Goal: Task Accomplishment & Management: Complete application form

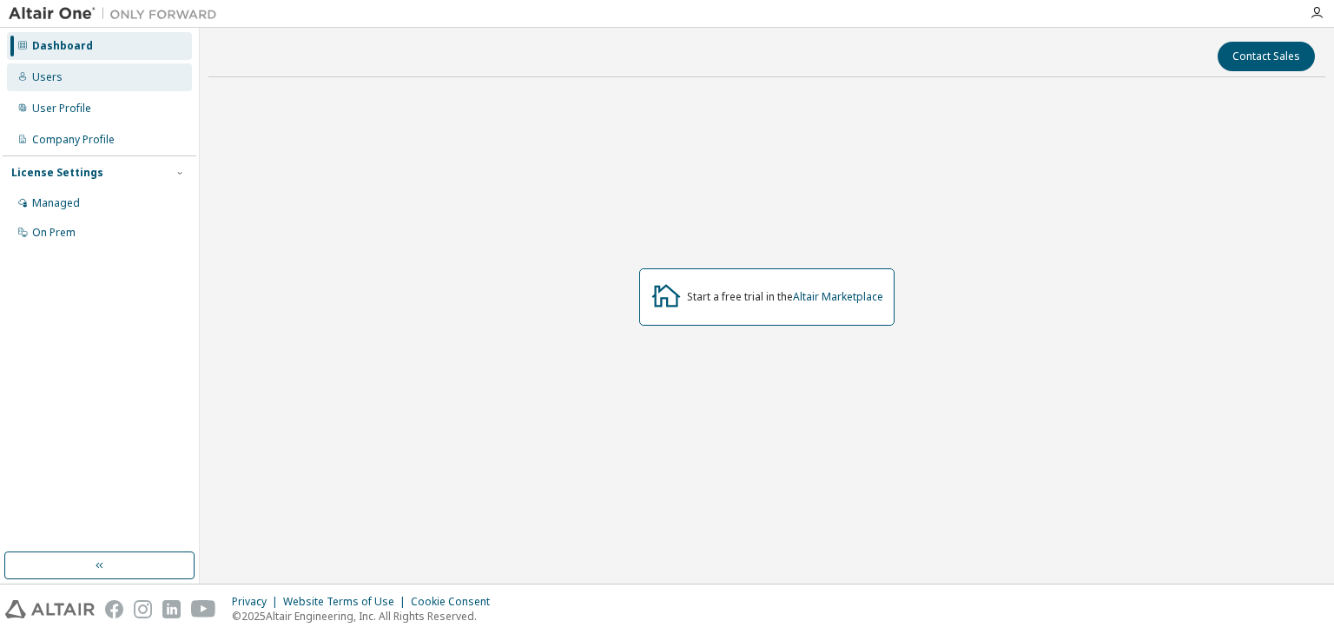
click at [49, 68] on div "Users" at bounding box center [99, 77] width 185 height 28
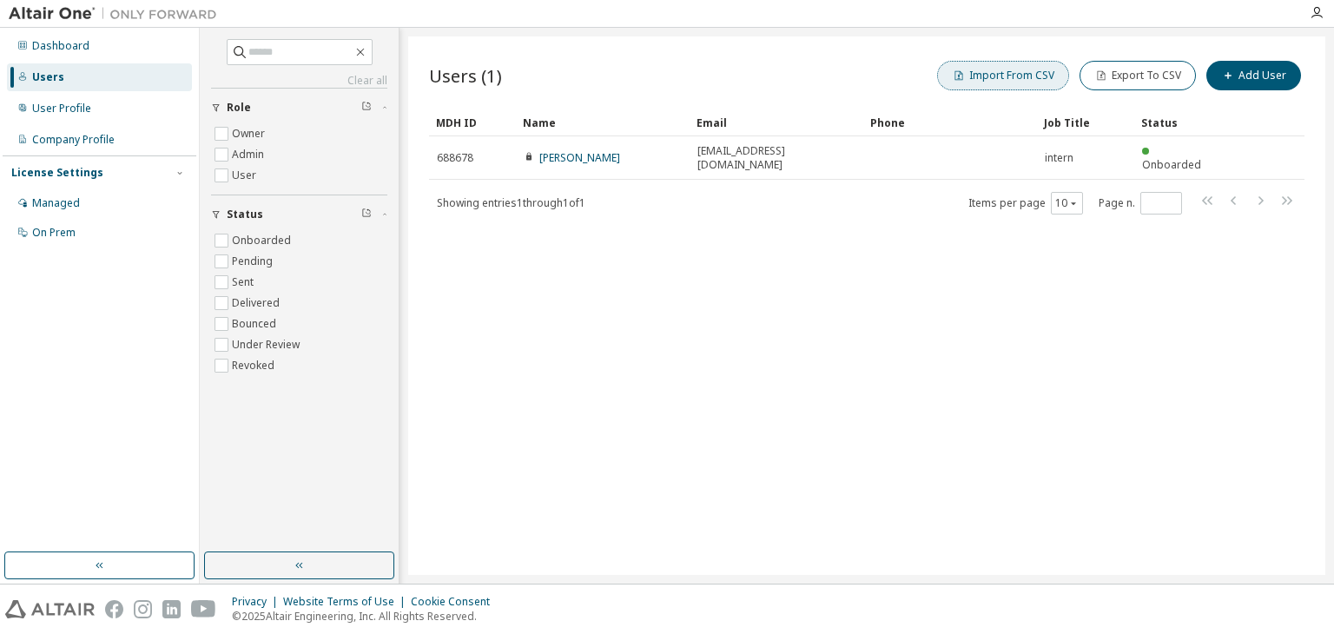
click at [985, 88] on button "Import From CSV" at bounding box center [1003, 76] width 132 height 30
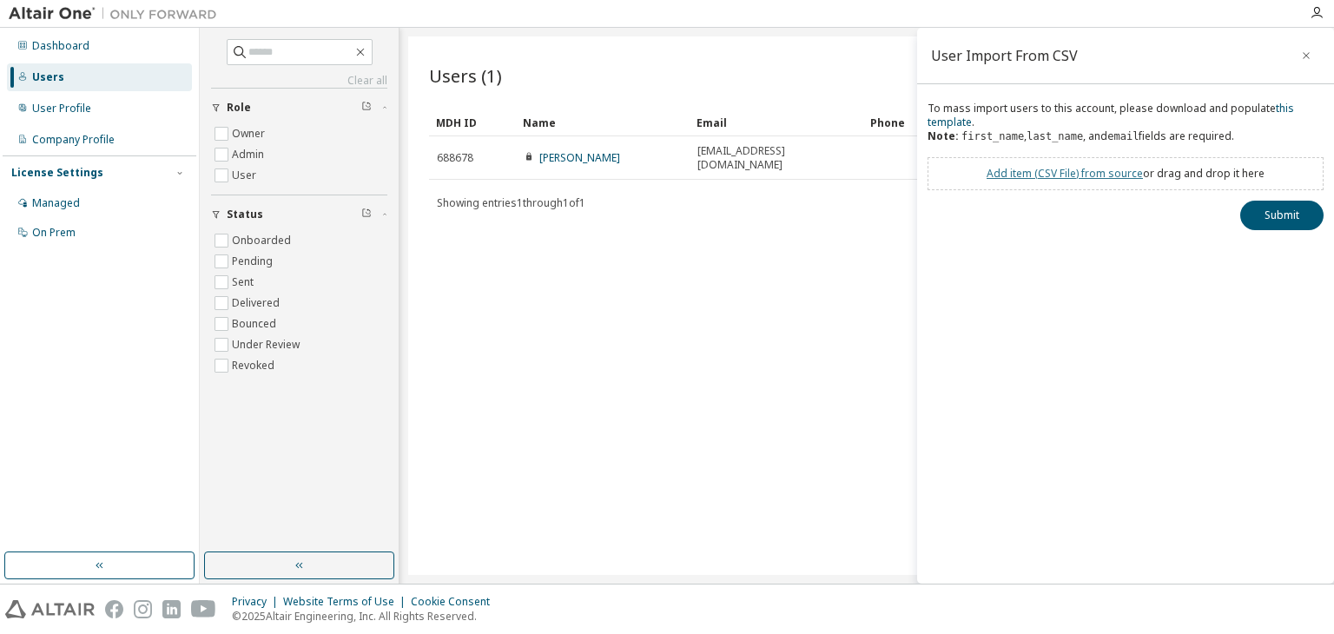
click at [1042, 171] on link "Add item ( CSV File ) from source" at bounding box center [1064, 173] width 156 height 15
click at [1084, 173] on link "Add item ( CSV File ) from source" at bounding box center [1064, 173] width 156 height 15
click at [1074, 169] on link "Add item ( CSV File ) from source" at bounding box center [1064, 173] width 156 height 15
click at [1257, 254] on button "Submit" at bounding box center [1281, 254] width 83 height 30
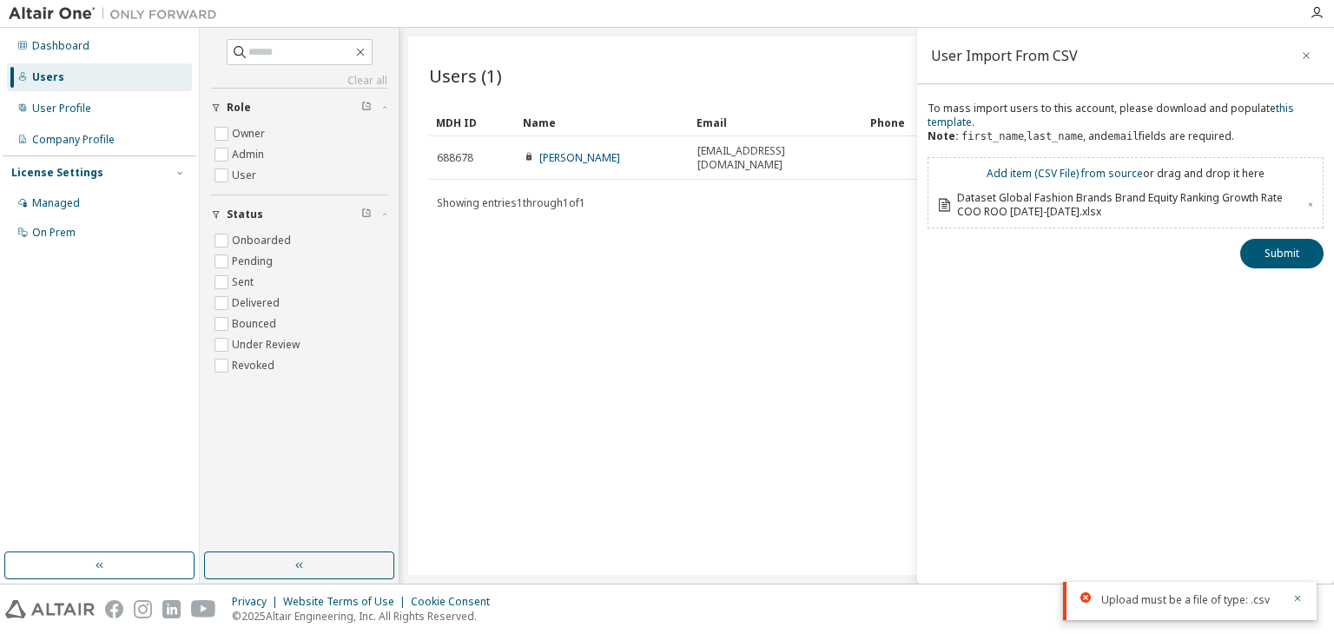
click at [1315, 201] on div "Add item ( CSV File ) from source or drag and drop it here Dataset Global Fashi…" at bounding box center [1125, 192] width 396 height 71
click at [1307, 203] on icon at bounding box center [1310, 205] width 7 height 10
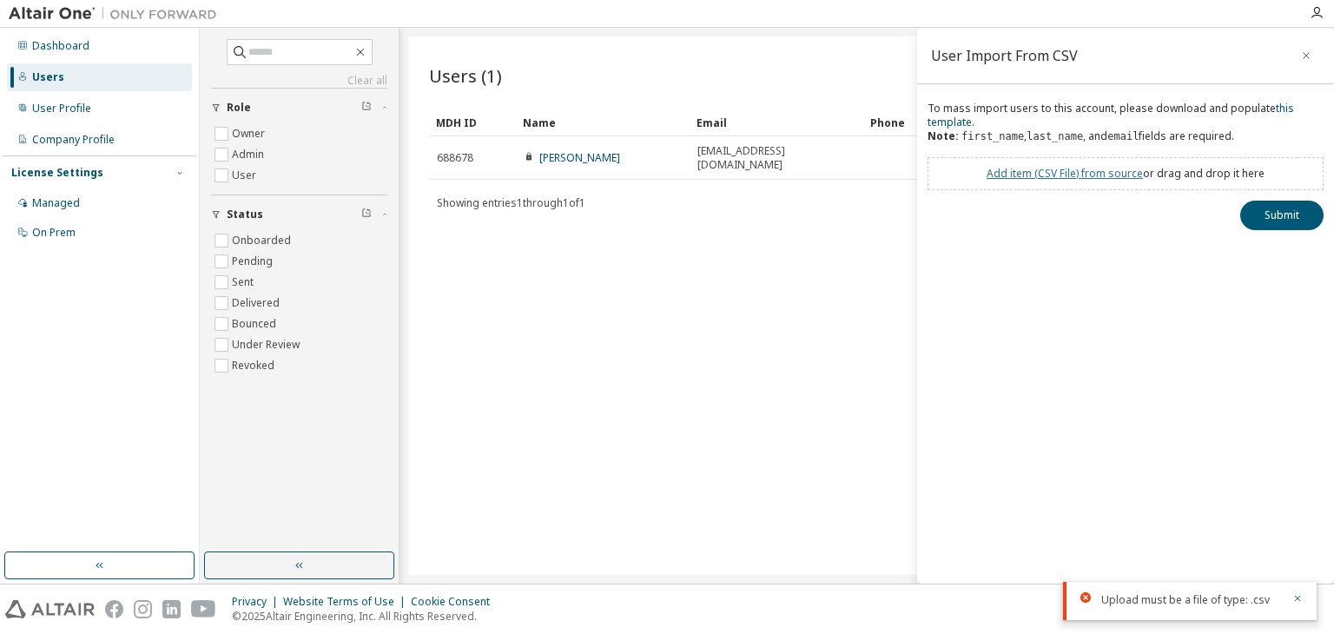
click at [1091, 174] on link "Add item ( CSV File ) from source" at bounding box center [1064, 173] width 156 height 15
click at [1052, 169] on link "Add item ( CSV File ) from source" at bounding box center [1064, 173] width 156 height 15
click at [1043, 168] on link "Add item ( CSV File ) from source" at bounding box center [1064, 173] width 156 height 15
click at [1031, 179] on link "Add item ( CSV File ) from source" at bounding box center [1064, 173] width 156 height 15
click at [1278, 247] on button "Submit" at bounding box center [1281, 254] width 83 height 30
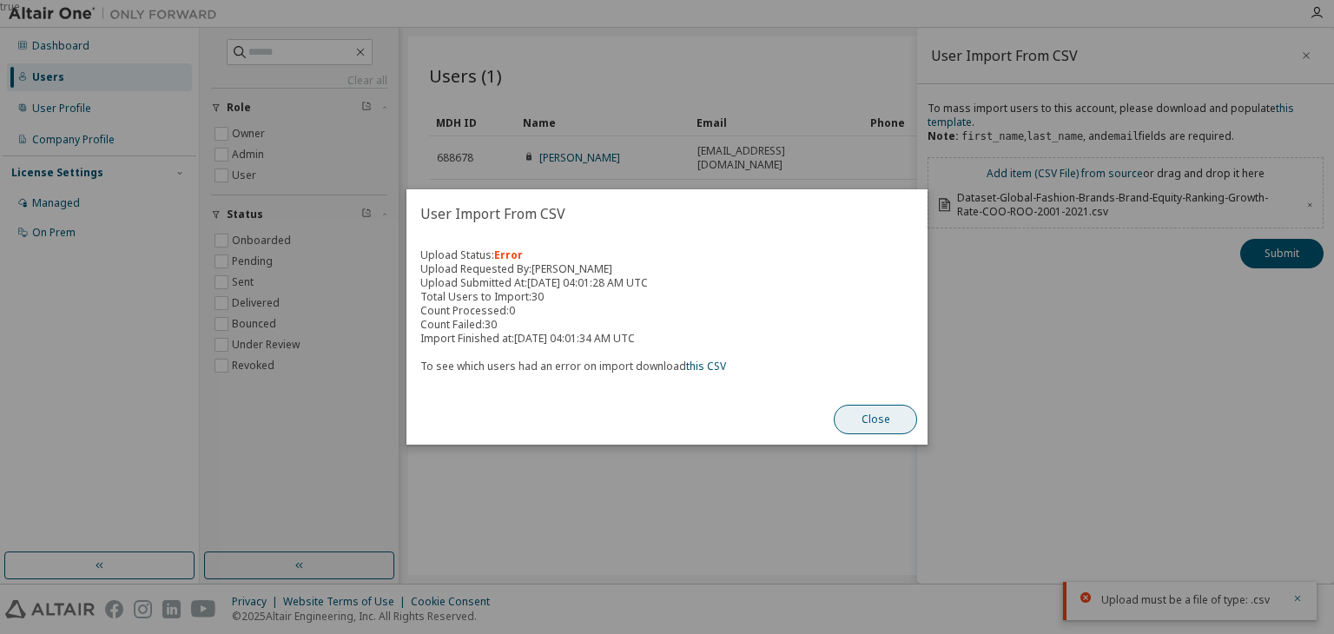
click at [873, 413] on button "Close" at bounding box center [875, 420] width 83 height 30
